Goal: Task Accomplishment & Management: Use online tool/utility

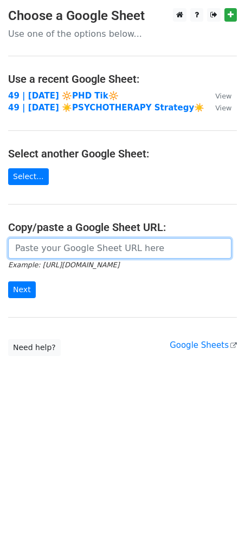
click at [60, 246] on input "url" at bounding box center [119, 248] width 223 height 21
paste input "[URL][DOMAIN_NAME]"
type input "[URL][DOMAIN_NAME]"
click at [8, 281] on input "Next" at bounding box center [22, 289] width 28 height 17
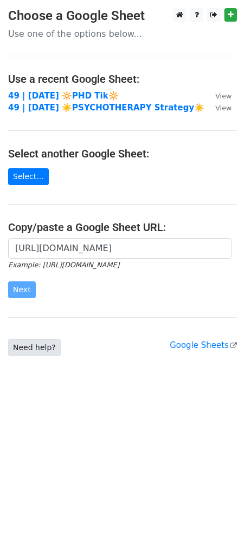
scroll to position [0, 0]
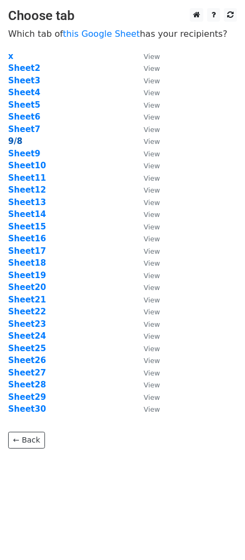
click at [14, 141] on strong "9/8" at bounding box center [15, 141] width 14 height 10
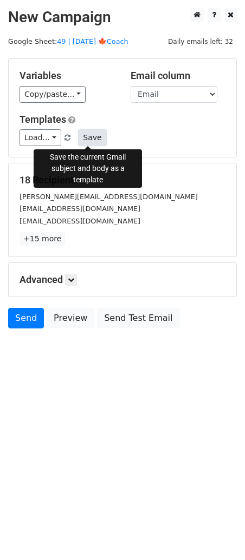
click at [81, 138] on button "Save" at bounding box center [92, 137] width 28 height 17
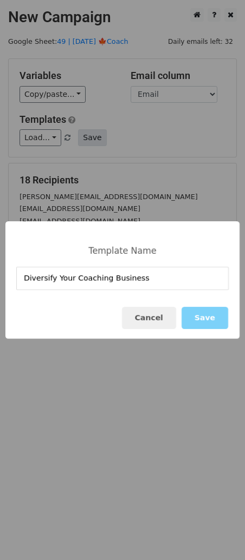
type input "Diversify Your Coaching Business"
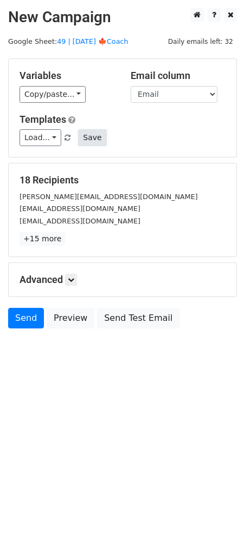
click at [88, 132] on button "Save" at bounding box center [92, 137] width 28 height 17
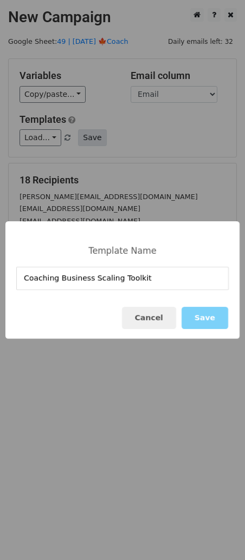
type input "Coaching Business Scaling Toolkit"
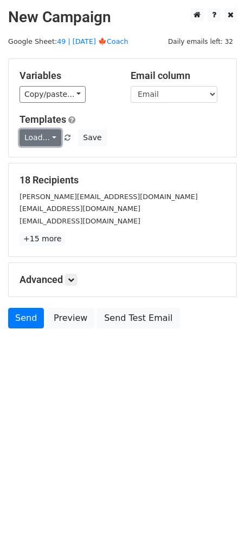
click at [41, 132] on link "Load..." at bounding box center [40, 137] width 42 height 17
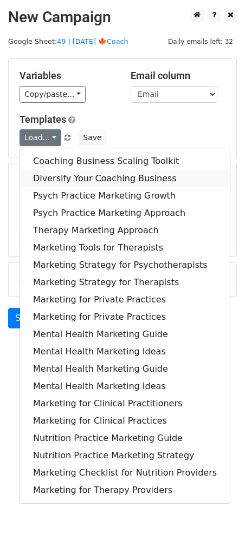
click at [65, 175] on link "Diversify Your Coaching Business" at bounding box center [124, 178] width 209 height 17
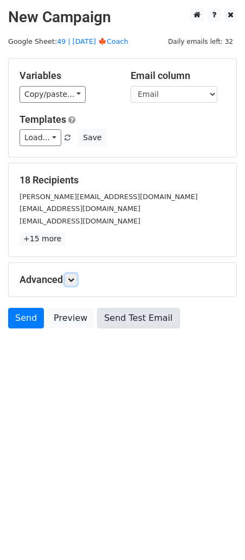
drag, startPoint x: 72, startPoint y: 278, endPoint x: 109, endPoint y: 328, distance: 62.4
click at [73, 278] on icon at bounding box center [71, 280] width 6 height 6
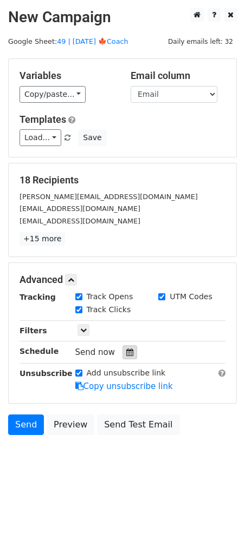
click at [126, 349] on icon at bounding box center [129, 353] width 7 height 8
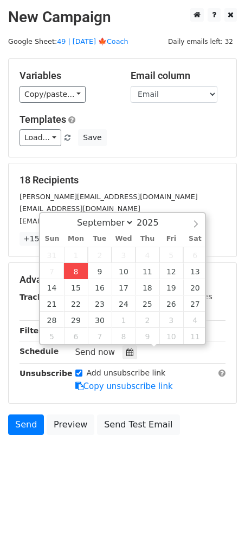
type input "2025-09-08 12:00"
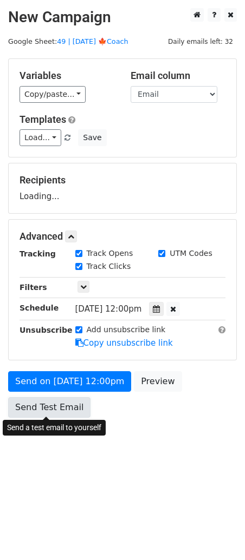
click at [75, 410] on link "Send Test Email" at bounding box center [49, 407] width 82 height 21
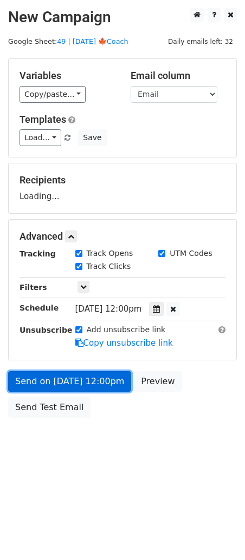
click at [50, 373] on link "Send on Sep 8 at 12:00pm" at bounding box center [69, 381] width 123 height 21
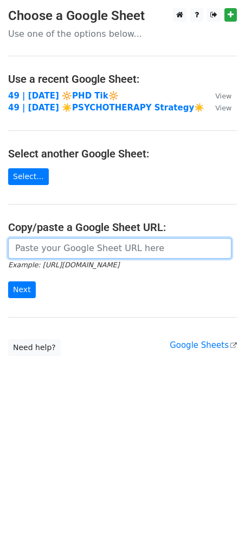
click at [48, 247] on input "url" at bounding box center [119, 248] width 223 height 21
paste input "https://docs.google.com/spreadsheets/d/1xhnl8ZWXeQLR0xclHBdWw25J0idh7tzZYz_J0gp…"
type input "https://docs.google.com/spreadsheets/d/1xhnl8ZWXeQLR0xclHBdWw25J0idh7tzZYz_J0gp…"
click at [8, 281] on input "Next" at bounding box center [22, 289] width 28 height 17
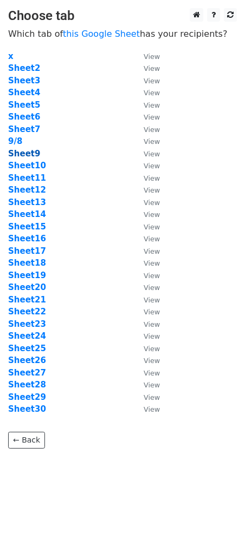
click at [28, 152] on strong "Sheet9" at bounding box center [24, 154] width 32 height 10
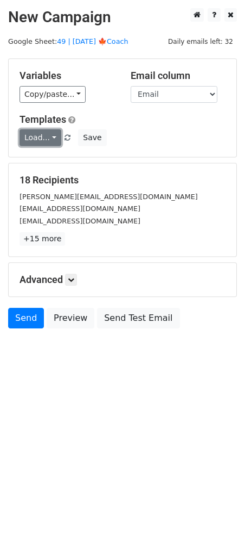
click at [45, 137] on link "Load..." at bounding box center [40, 137] width 42 height 17
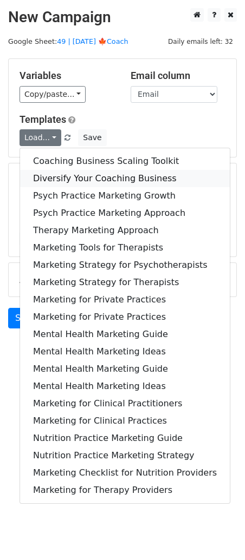
drag, startPoint x: 55, startPoint y: 175, endPoint x: 56, endPoint y: 193, distance: 18.4
click at [55, 175] on link "Diversify Your Coaching Business" at bounding box center [124, 178] width 209 height 17
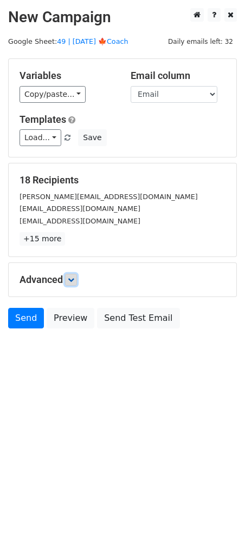
click at [74, 274] on link at bounding box center [71, 280] width 12 height 12
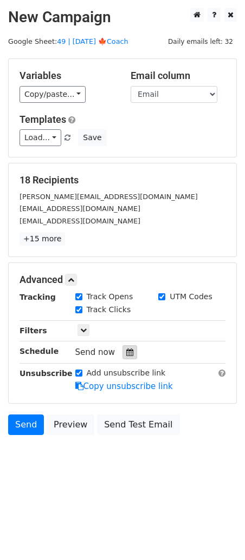
click at [126, 352] on icon at bounding box center [129, 353] width 7 height 8
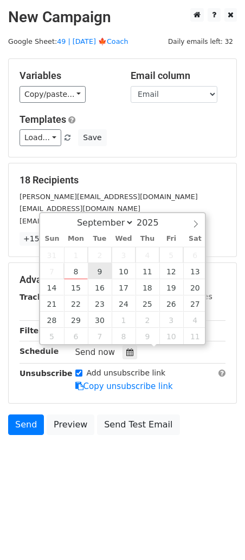
type input "2025-09-09 12:00"
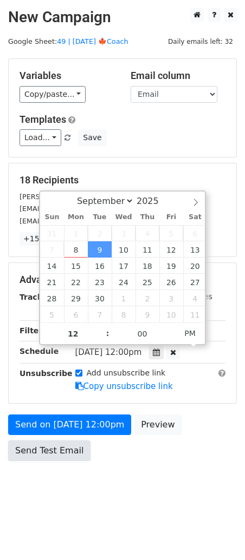
click at [81, 441] on link "Send Test Email" at bounding box center [49, 451] width 82 height 21
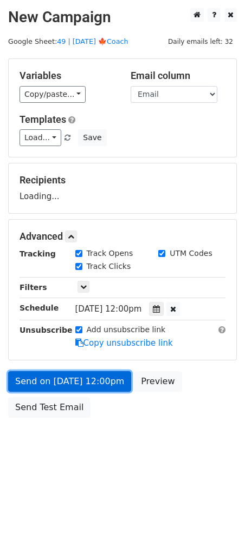
click at [99, 379] on link "Send on Sep 9 at 12:00pm" at bounding box center [69, 381] width 123 height 21
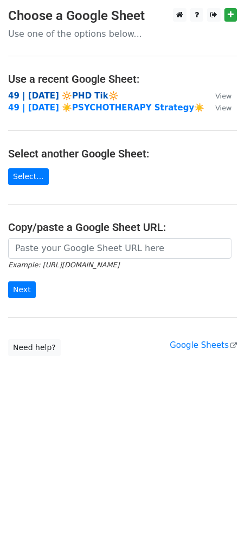
click at [83, 95] on strong "49 | AUG 22 🔆PHD Tik🔆" at bounding box center [63, 96] width 110 height 10
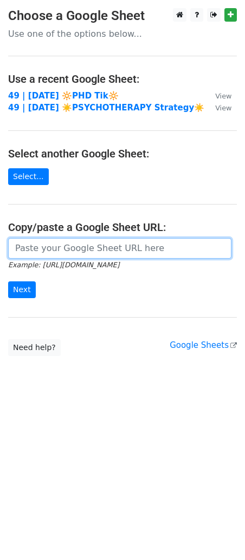
click at [109, 252] on input "url" at bounding box center [119, 248] width 223 height 21
paste input "[URL][DOMAIN_NAME]"
type input "https://docs.google.com/spreadsheets/d/1xhnl8ZWXeQLR0xclHBdWw25J0idh7tzZYz_J0gp…"
click at [8, 281] on input "Next" at bounding box center [22, 289] width 28 height 17
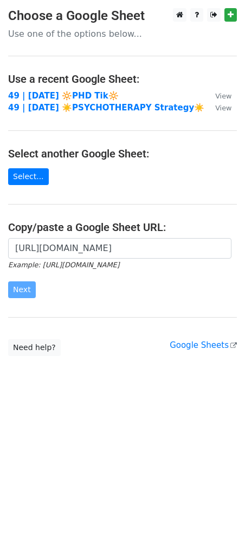
scroll to position [0, 0]
click at [77, 95] on strong "49 | AUG 22 🔆PHD Tik🔆" at bounding box center [63, 96] width 110 height 10
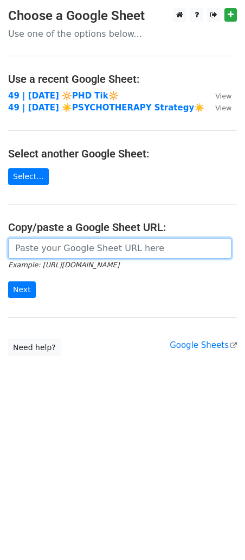
click at [95, 240] on input "url" at bounding box center [119, 248] width 223 height 21
paste input "[URL][DOMAIN_NAME]"
type input "[URL][DOMAIN_NAME]"
click at [8, 281] on input "Next" at bounding box center [22, 289] width 28 height 17
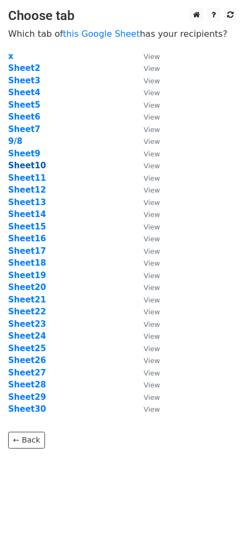
click at [21, 168] on strong "Sheet10" at bounding box center [27, 166] width 38 height 10
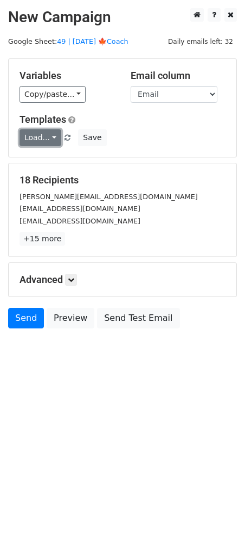
click at [40, 143] on link "Load..." at bounding box center [40, 137] width 42 height 17
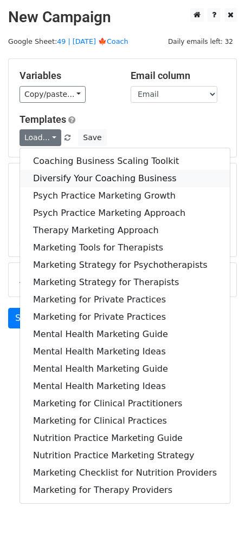
click at [80, 177] on link "Diversify Your Coaching Business" at bounding box center [124, 178] width 209 height 17
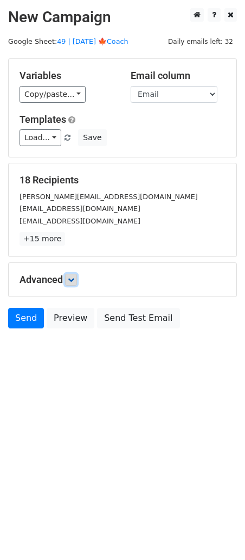
click at [77, 277] on link at bounding box center [71, 280] width 12 height 12
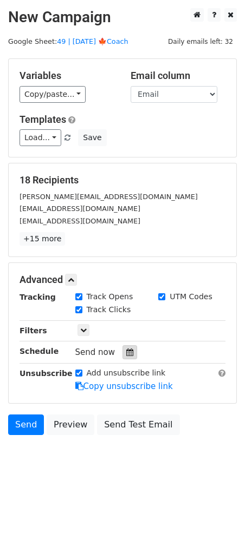
click at [127, 350] on icon at bounding box center [129, 353] width 7 height 8
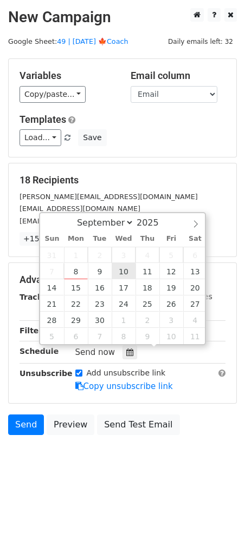
type input "2025-09-10 12:00"
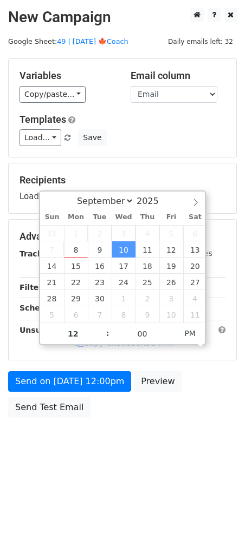
click at [93, 370] on form "Variables Copy/paste... {{Name}} {{Email}} Email column Name Email Templates Lo…" at bounding box center [122, 240] width 228 height 365
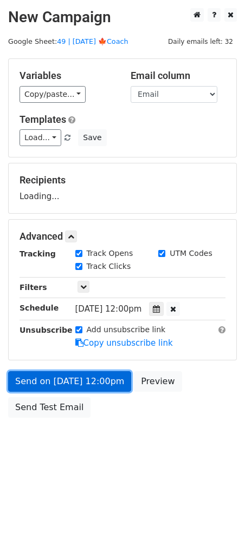
click at [83, 383] on link "Send on Sep 10 at 12:00pm" at bounding box center [69, 381] width 123 height 21
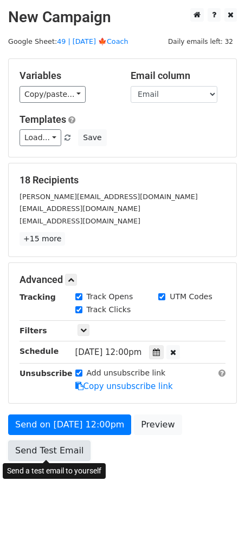
click at [67, 441] on link "Send Test Email" at bounding box center [49, 451] width 82 height 21
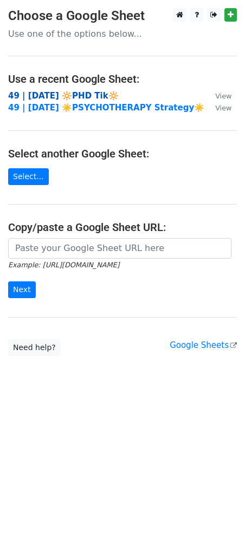
click at [64, 95] on strong "49 | [DATE] 🔆PHD Tik🔆" at bounding box center [63, 96] width 110 height 10
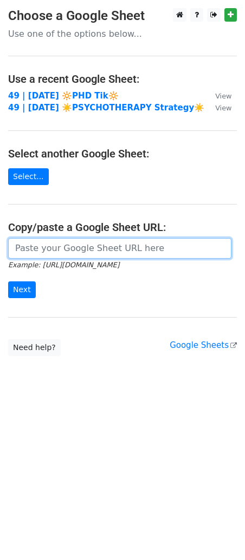
click at [60, 250] on input "url" at bounding box center [119, 248] width 223 height 21
paste input "https://docs.google.com/spreadsheets/d/1xhnl8ZWXeQLR0xclHBdWw25J0idh7tzZYz_J0gp…"
type input "https://docs.google.com/spreadsheets/d/1xhnl8ZWXeQLR0xclHBdWw25J0idh7tzZYz_J0gp…"
click at [8, 281] on input "Next" at bounding box center [22, 289] width 28 height 17
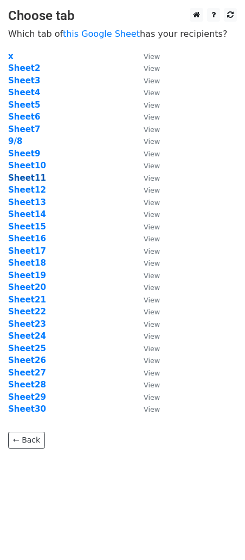
click at [31, 178] on strong "Sheet11" at bounding box center [27, 178] width 38 height 10
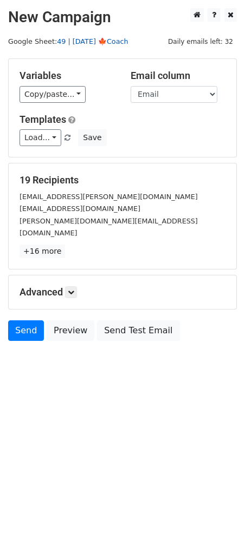
click at [111, 40] on link "49 | [DATE] 🍁Coach" at bounding box center [92, 41] width 71 height 8
click at [48, 134] on link "Load..." at bounding box center [40, 137] width 42 height 17
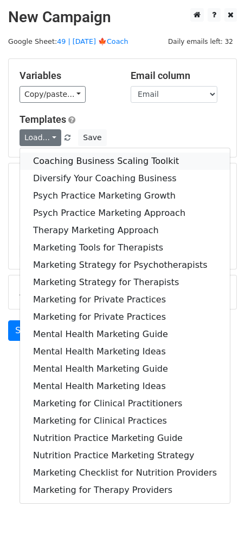
click at [51, 157] on link "Coaching Business Scaling Toolkit" at bounding box center [124, 161] width 209 height 17
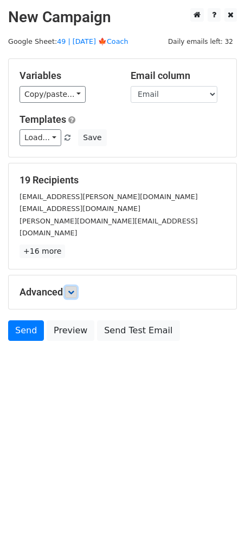
click at [74, 289] on icon at bounding box center [71, 292] width 6 height 6
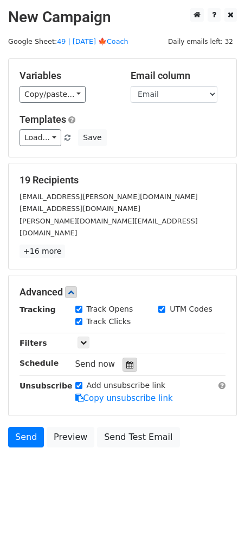
click at [122, 358] on div at bounding box center [129, 365] width 15 height 14
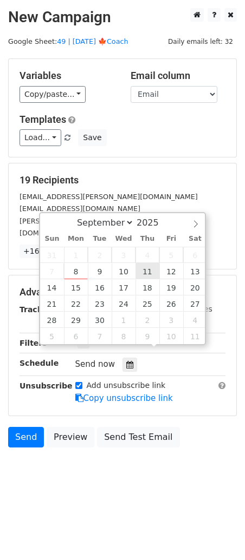
type input "[DATE] 12:00"
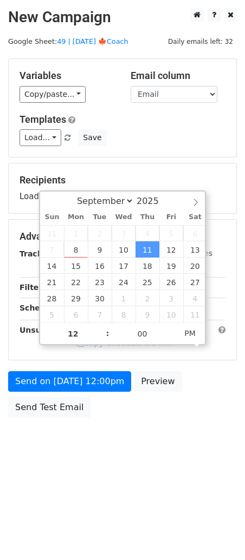
drag, startPoint x: 96, startPoint y: 398, endPoint x: 96, endPoint y: 391, distance: 6.5
click at [96, 396] on div "Send on [DATE] 12:00pm Preview Send Test Email" at bounding box center [122, 397] width 245 height 52
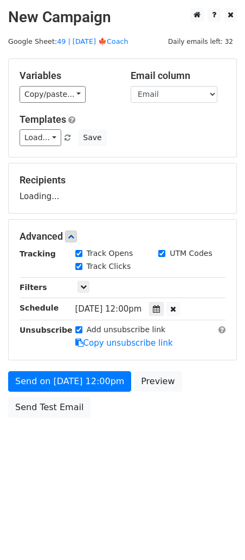
click at [96, 391] on form "Variables Copy/paste... {{Name}} {{Email}} Email column Name Email Templates Lo…" at bounding box center [122, 240] width 228 height 365
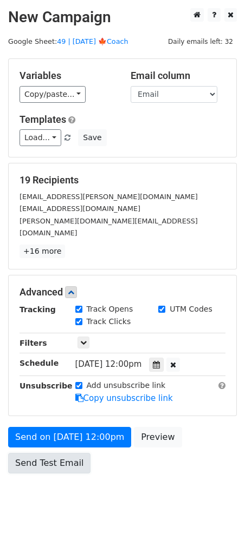
click at [52, 453] on link "Send Test Email" at bounding box center [49, 463] width 82 height 21
